Goal: Task Accomplishment & Management: Manage account settings

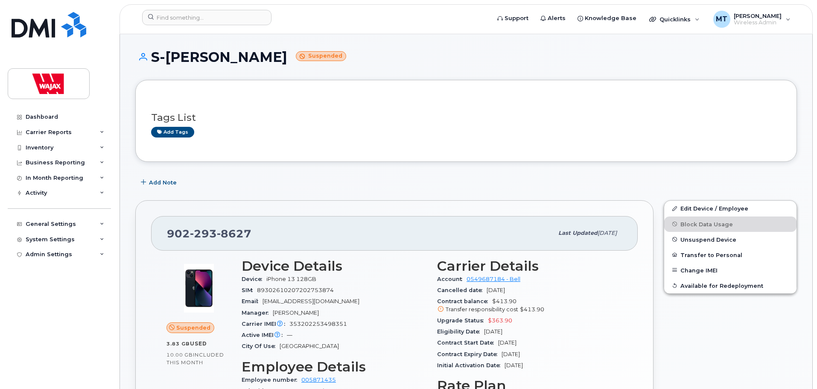
scroll to position [128, 0]
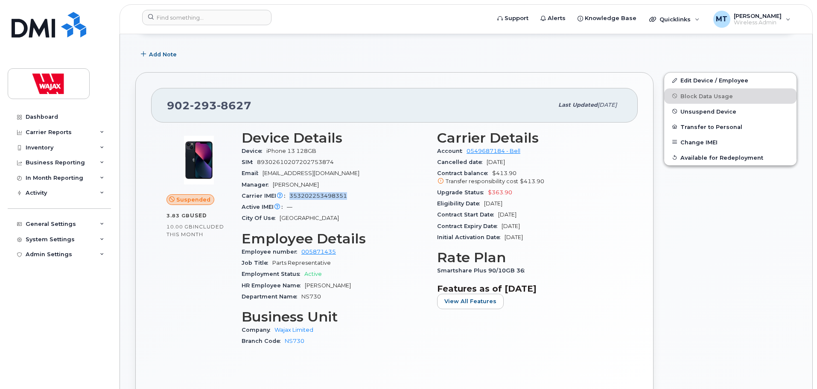
drag, startPoint x: 354, startPoint y: 284, endPoint x: 305, endPoint y: 283, distance: 48.2
click at [305, 283] on div "HR Employee Name [PERSON_NAME]" at bounding box center [333, 285] width 185 height 11
copy span "[PERSON_NAME]"
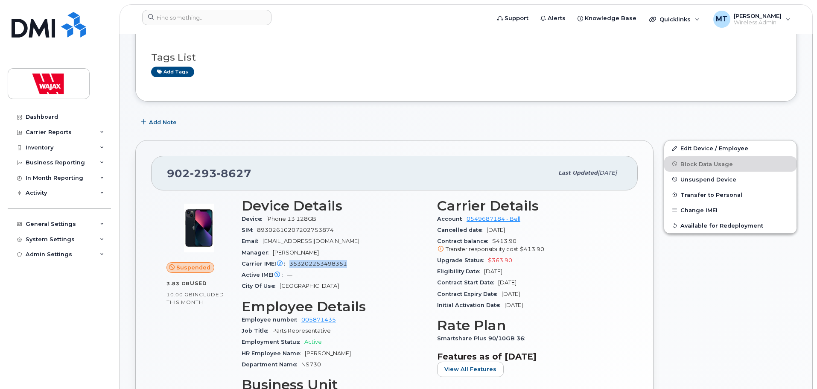
scroll to position [0, 0]
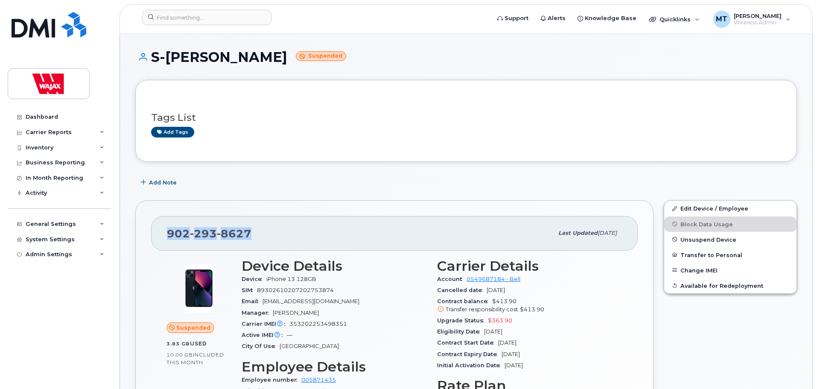
drag, startPoint x: 259, startPoint y: 230, endPoint x: 148, endPoint y: 239, distance: 110.8
click at [148, 239] on div "902 293 8627 Last updated Sep 18, 2025 Suspended 3.83 GB  used 10.00 GB  includ…" at bounding box center [394, 367] width 518 height 335
copy span "902 293 8627"
click at [247, 224] on div "902 293 8627" at bounding box center [360, 233] width 386 height 18
drag, startPoint x: 265, startPoint y: 229, endPoint x: 169, endPoint y: 233, distance: 95.3
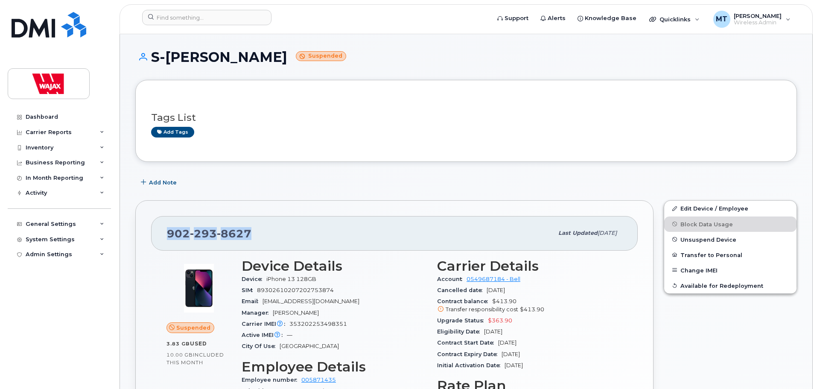
click at [169, 233] on div "902 293 8627" at bounding box center [360, 233] width 386 height 18
copy span "902 293 8627"
drag, startPoint x: 698, startPoint y: 206, endPoint x: 621, endPoint y: 101, distance: 130.7
click at [698, 206] on link "Edit Device / Employee" at bounding box center [730, 208] width 132 height 15
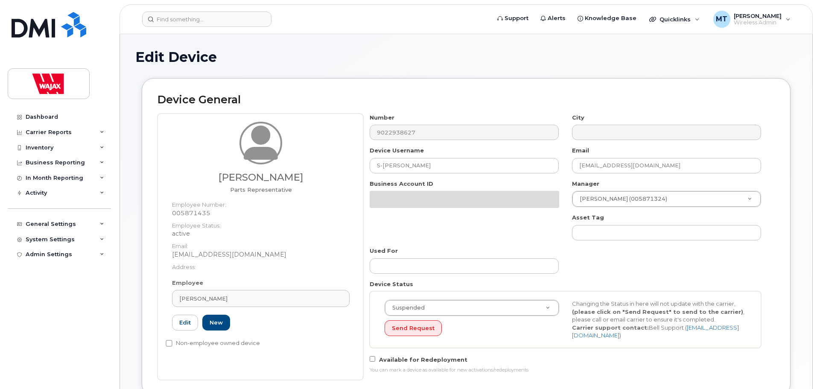
select select "23291732"
drag, startPoint x: 454, startPoint y: 164, endPoint x: 266, endPoint y: 169, distance: 187.8
click at [266, 169] on div "Derrick Wiseman Parts Representative Employee Number: 005871435 Employee Status…" at bounding box center [465, 246] width 617 height 267
paste input "Rathika Rajadhith"
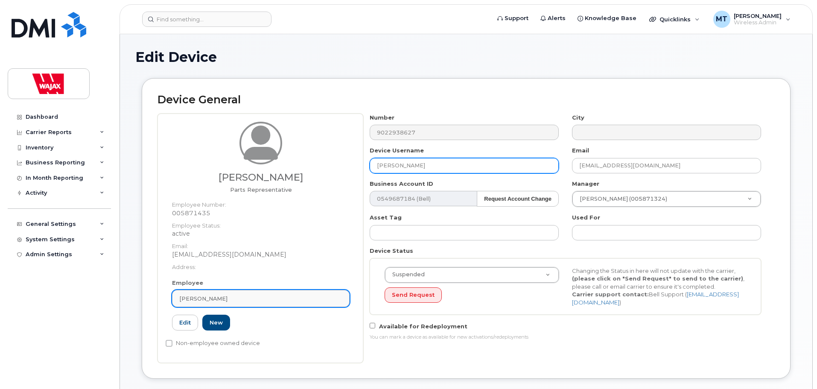
type input "[PERSON_NAME]"
click at [239, 300] on div "Derrick Wiseman" at bounding box center [260, 298] width 163 height 8
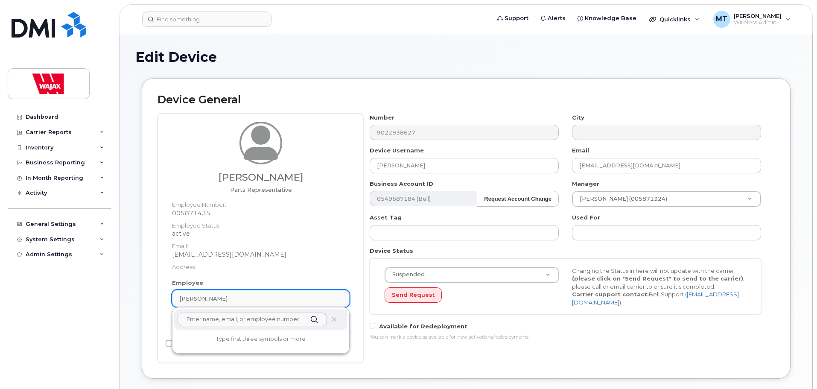
paste input "Rathika Rajadhithan"
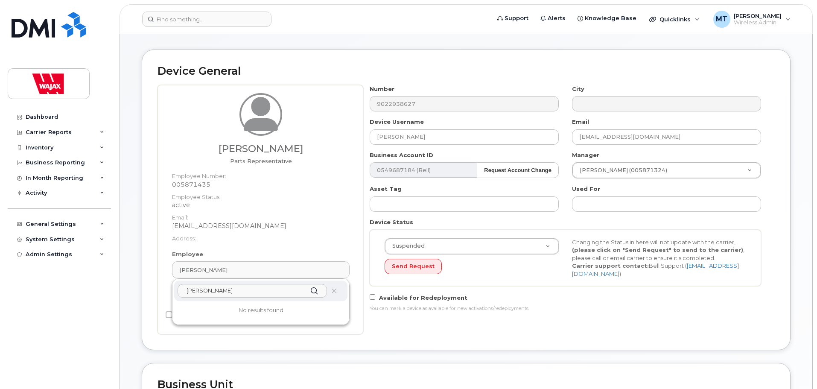
scroll to position [43, 0]
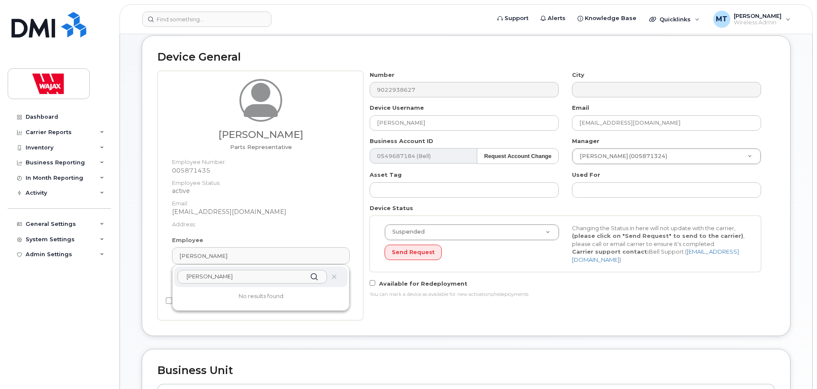
type input "Rathika Rajadhithan"
click at [399, 315] on div "Number 9022938627 City Device Username Rathika Rajadhithan Email dwiseman@wajax…" at bounding box center [568, 195] width 411 height 249
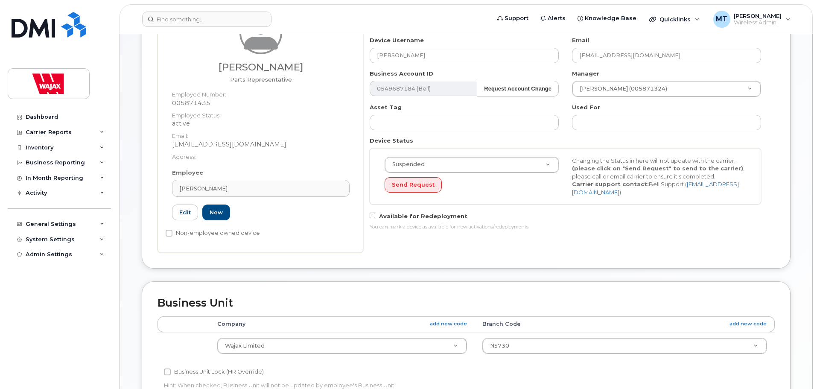
scroll to position [105, 0]
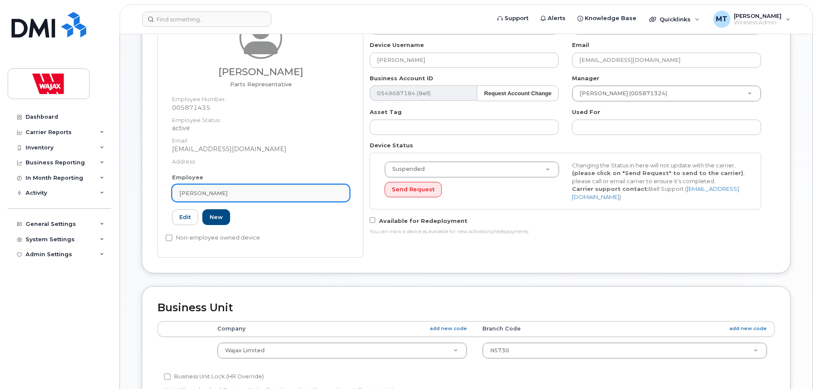
click at [232, 195] on div "Derrick Wiseman" at bounding box center [260, 193] width 163 height 8
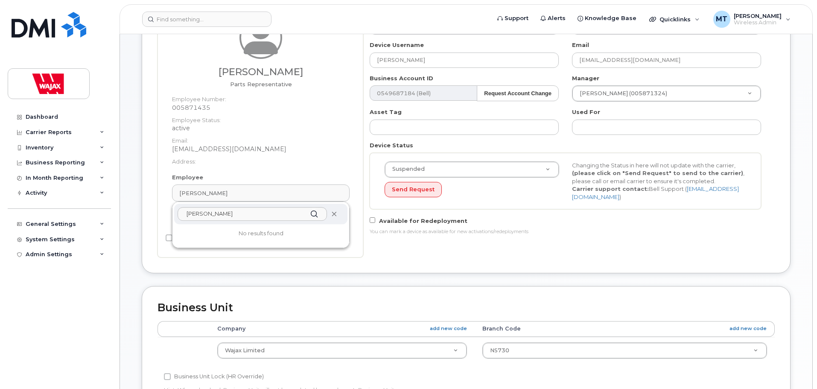
click at [334, 216] on icon at bounding box center [334, 214] width 6 height 6
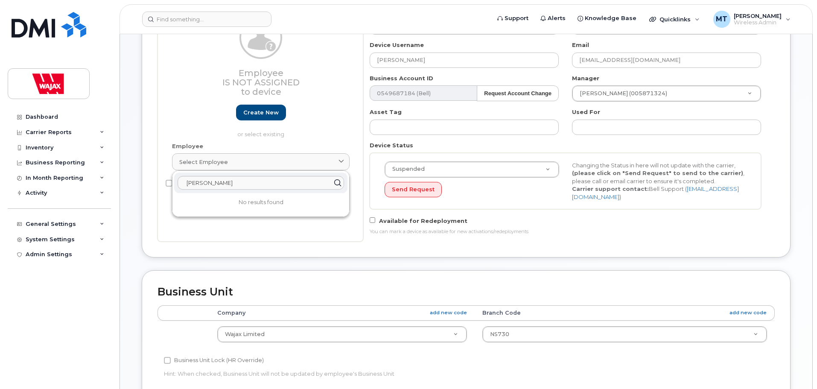
click at [462, 235] on div "Number 9022938627 City Device Username Rathika Rajadhithan Email dwiseman@wajax…" at bounding box center [565, 124] width 404 height 233
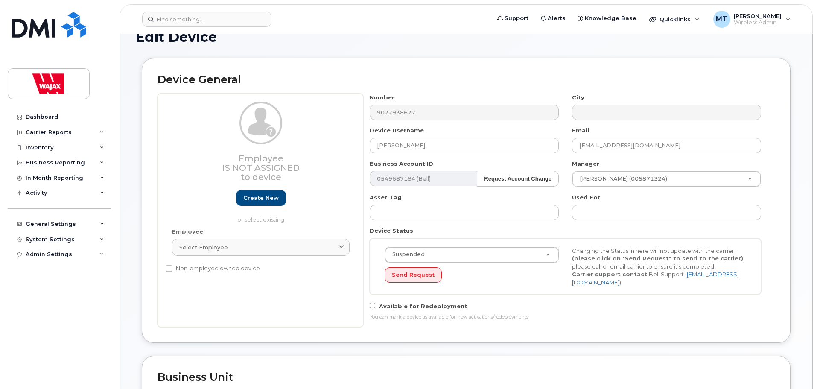
scroll to position [385, 0]
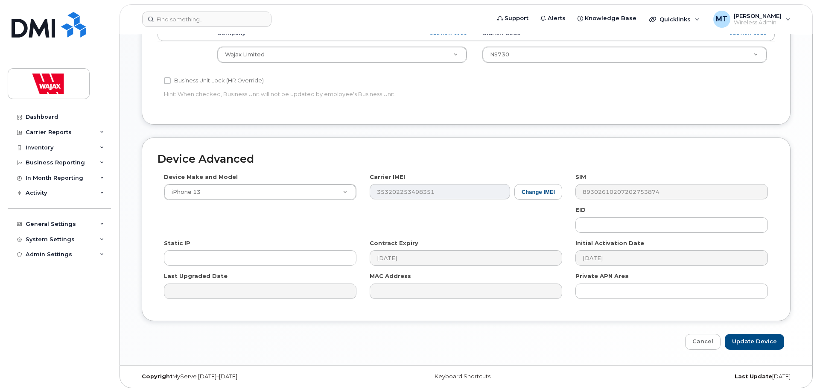
click at [731, 328] on div "Device Advanced Device Make and Model iPhone 13 Android TCL 502 Watch Apple Wat…" at bounding box center [465, 243] width 661 height 212
click at [742, 335] on input "Update Device" at bounding box center [753, 342] width 59 height 16
type input "Saving..."
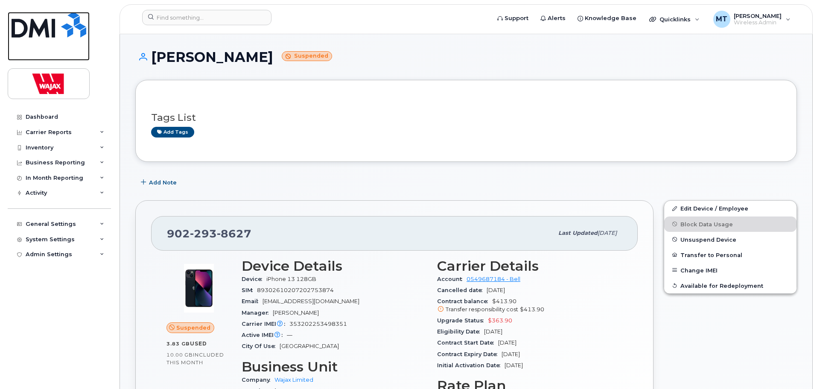
click at [67, 22] on img at bounding box center [49, 25] width 75 height 26
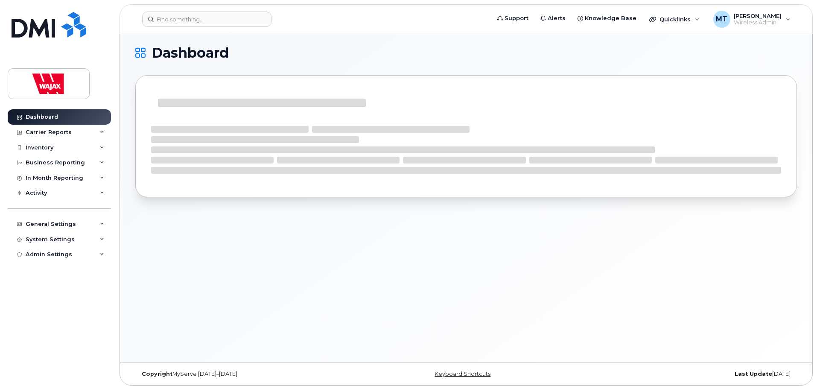
scroll to position [4, 0]
